Goal: Transaction & Acquisition: Purchase product/service

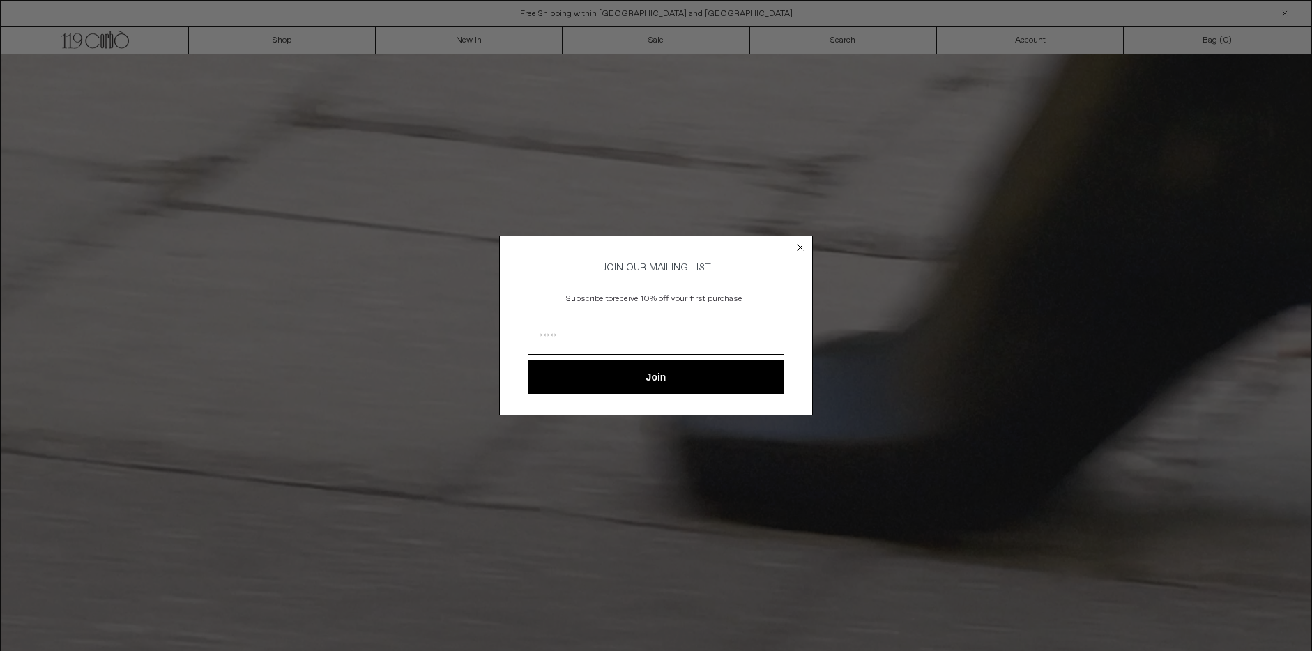
click at [804, 243] on circle "Close dialog" at bounding box center [800, 246] width 13 height 13
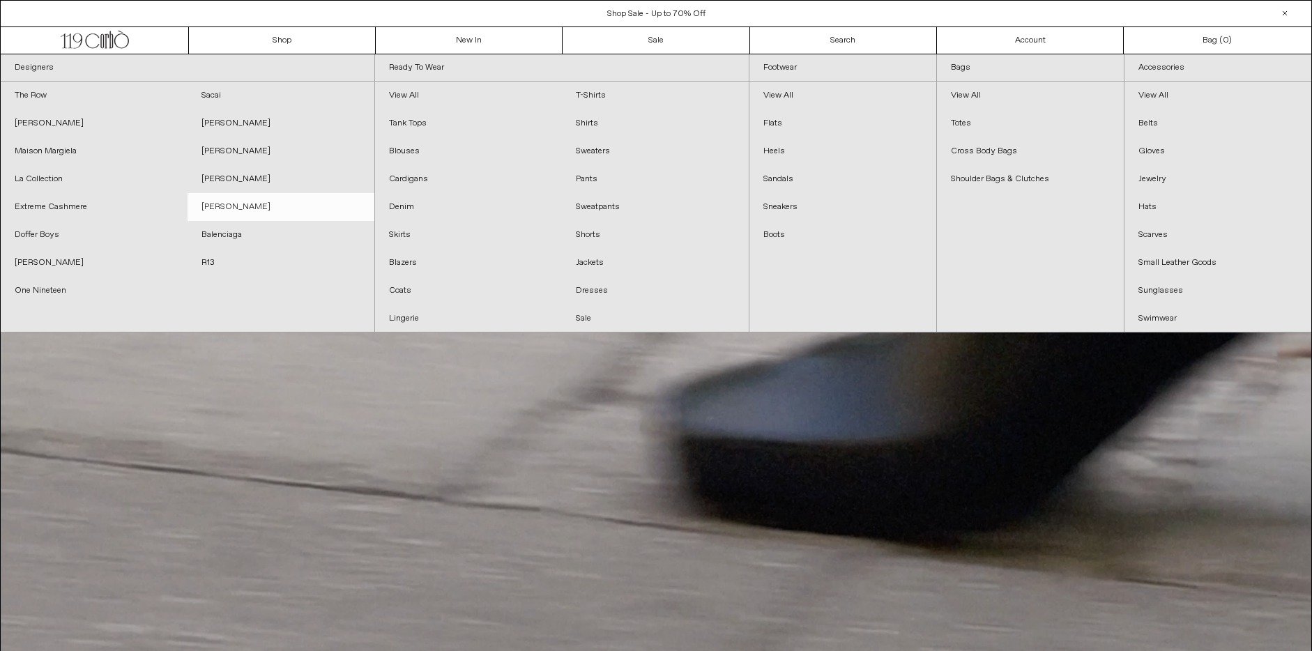
click at [222, 203] on link "[PERSON_NAME]" at bounding box center [280, 207] width 187 height 28
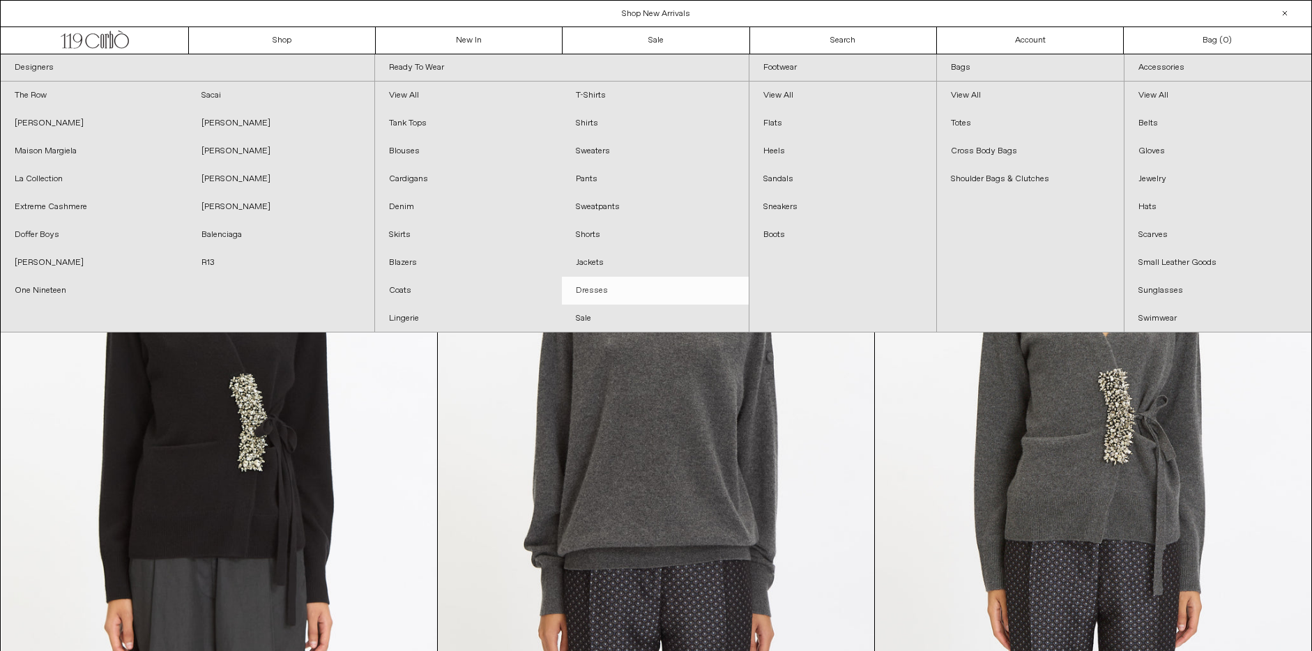
click at [608, 278] on link "Dresses" at bounding box center [655, 291] width 187 height 28
